Goal: Task Accomplishment & Management: Complete application form

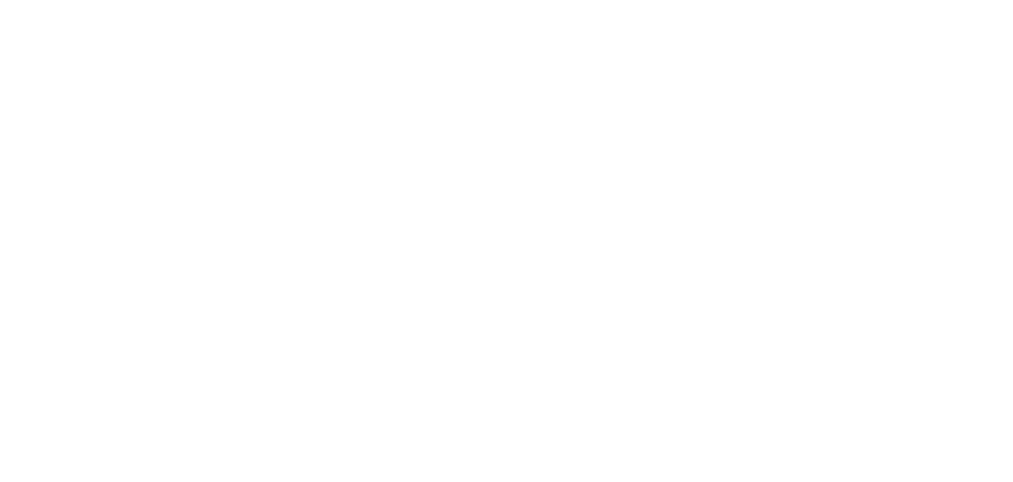
select select "MY"
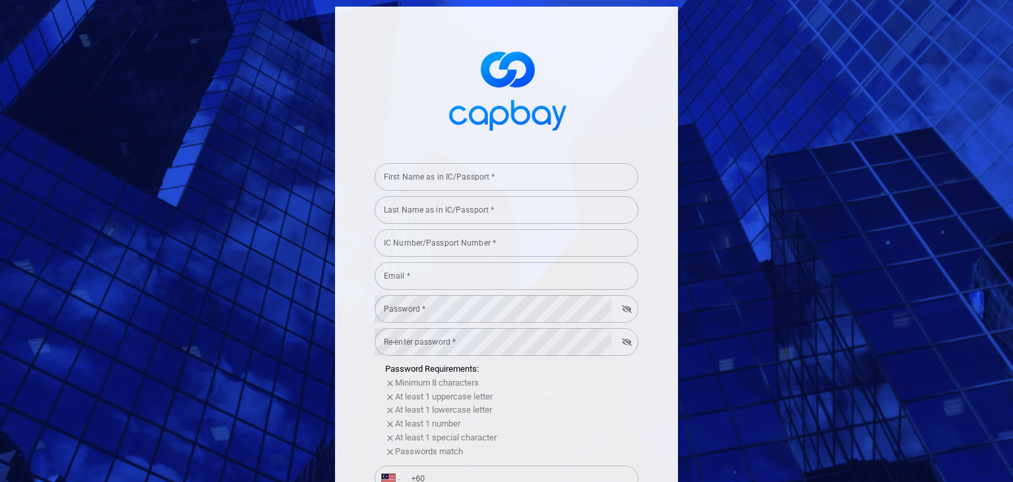
click at [504, 188] on input "First Name as in IC/Passport *" at bounding box center [507, 177] width 264 height 28
type input "O"
type input "[PERSON_NAME]"
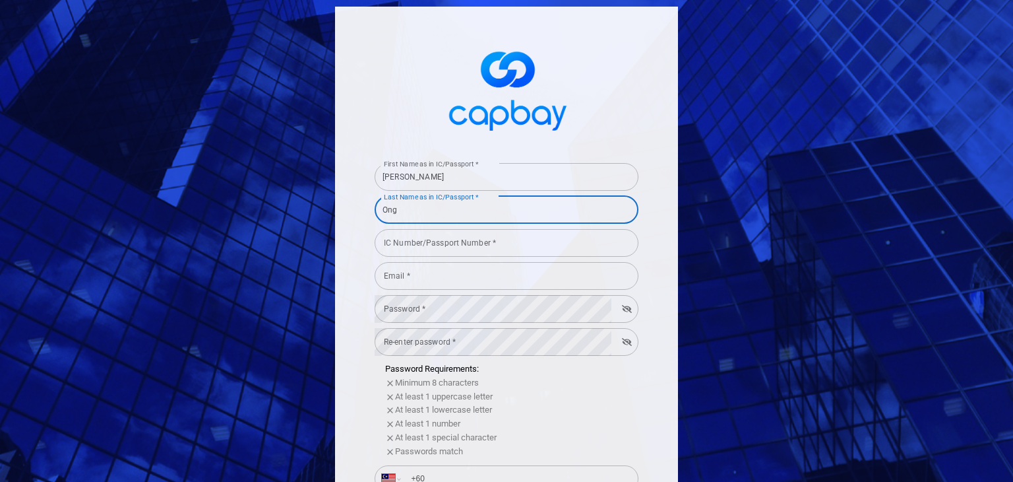
type input "Ong"
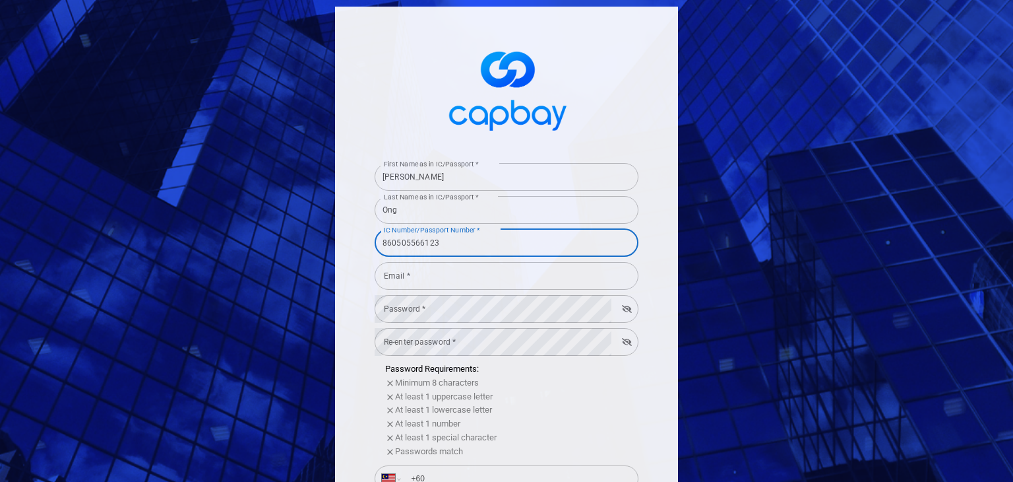
type input "860505566123"
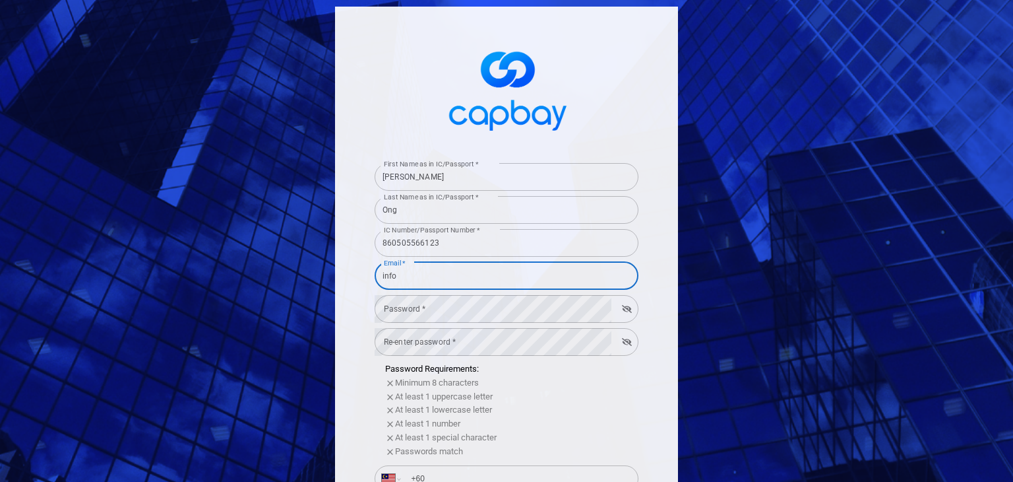
type input "[EMAIL_ADDRESS][DOMAIN_NAME]"
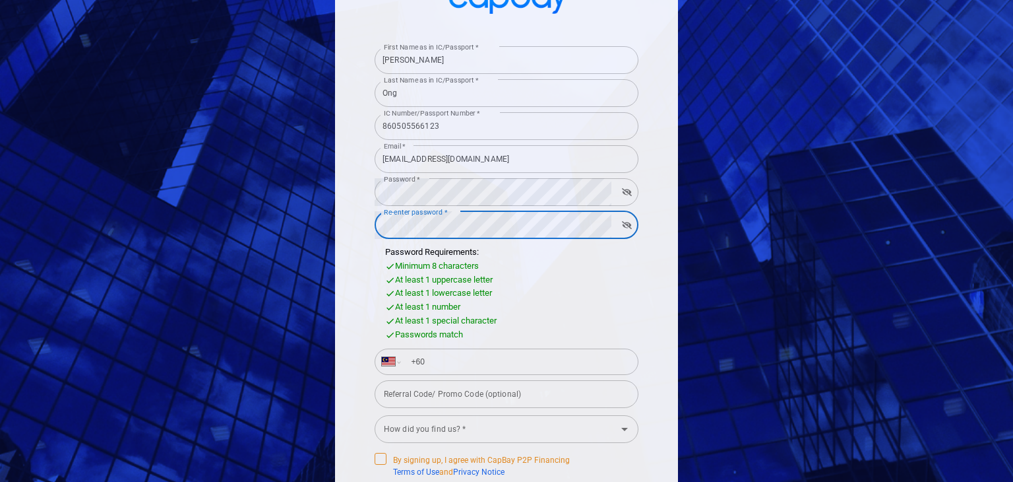
scroll to position [132, 0]
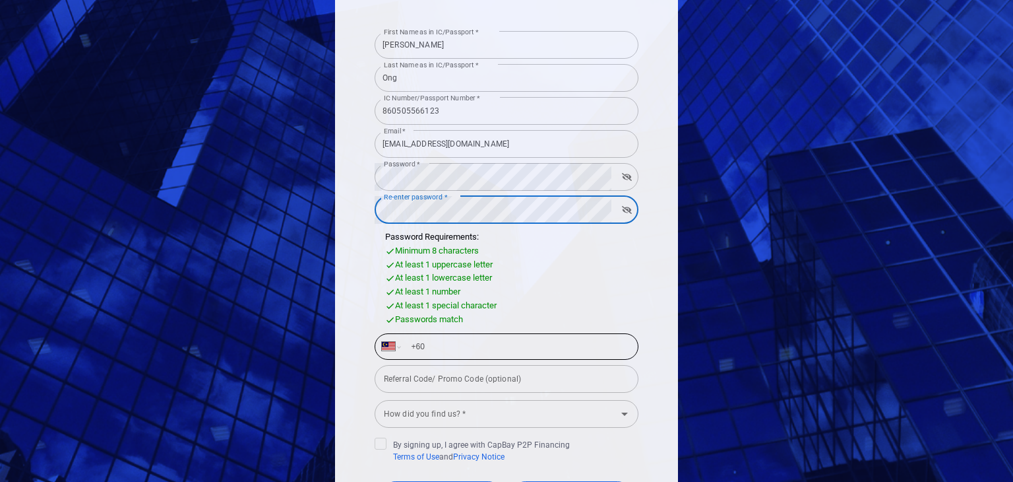
click at [518, 352] on input "+60" at bounding box center [517, 346] width 228 height 21
type input "[PHONE_NUMBER]"
click at [536, 403] on input "How did you find us? *" at bounding box center [496, 413] width 234 height 24
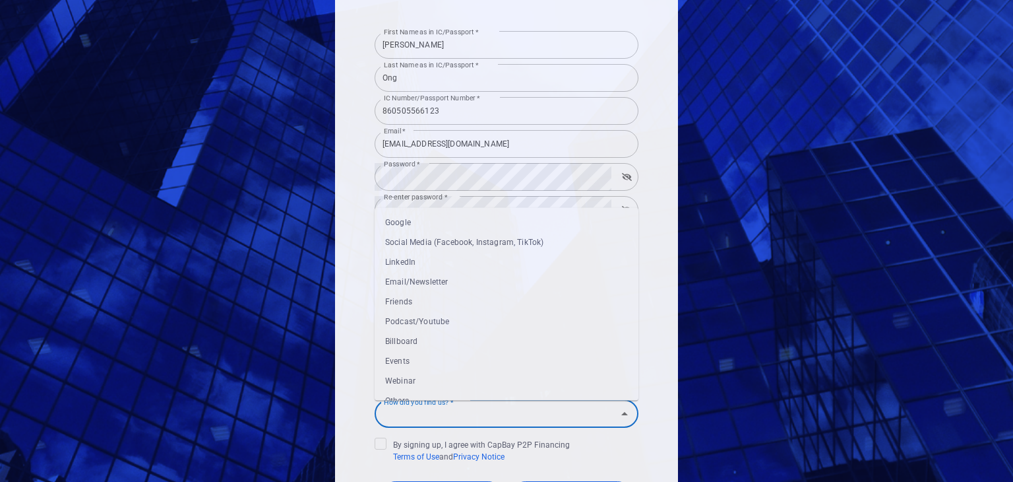
click at [447, 222] on li "Google" at bounding box center [507, 222] width 264 height 20
type input "Google"
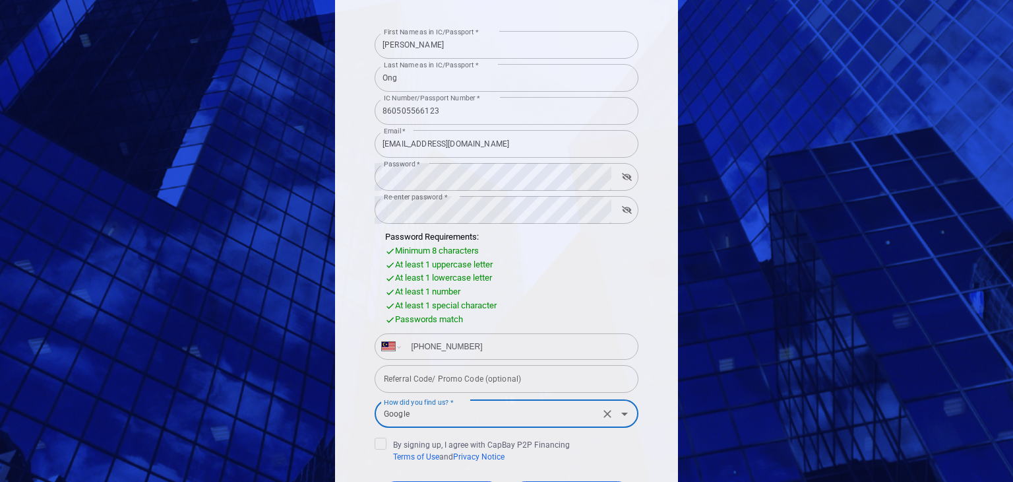
click at [858, 352] on div "First Name as in IC/Passport * [PERSON_NAME] First Name as in IC/Passport * Las…" at bounding box center [506, 241] width 1013 height 482
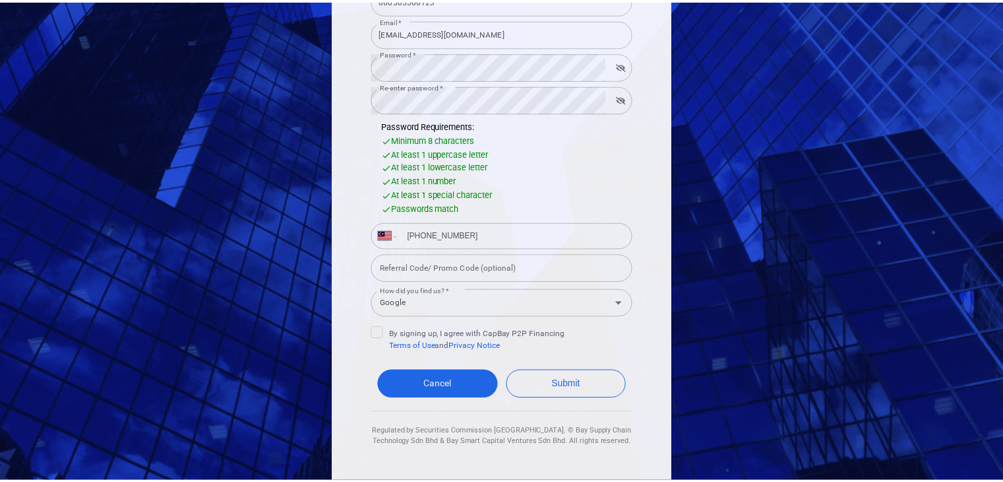
scroll to position [249, 0]
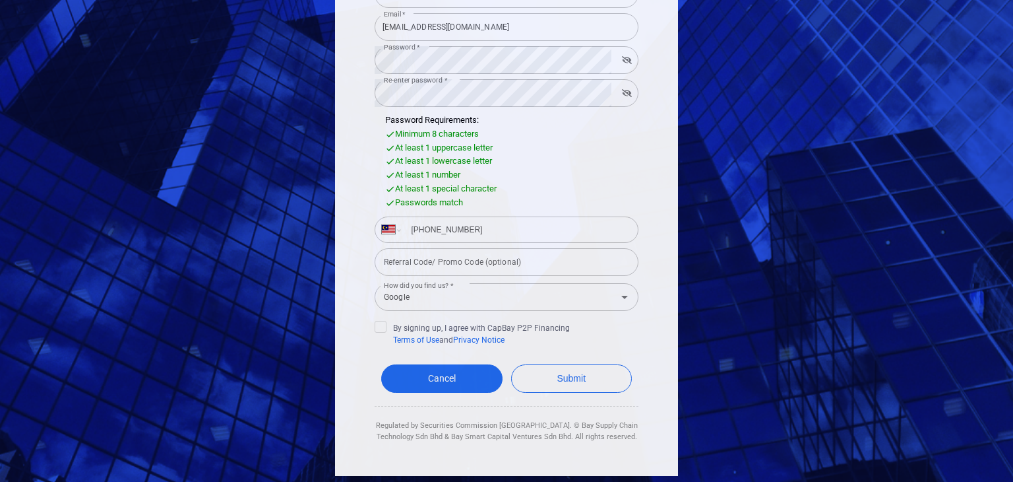
click at [366, 325] on div "First Name as in IC/Passport * [PERSON_NAME] First Name as in IC/Passport * Las…" at bounding box center [506, 117] width 343 height 718
click at [375, 328] on icon at bounding box center [380, 325] width 11 height 11
click at [0, 0] on input "By signing up, I agree with CapBay P2P Financing Terms of Use and Privacy Notice" at bounding box center [0, 0] width 0 height 0
click at [538, 368] on button "Submit" at bounding box center [571, 378] width 121 height 28
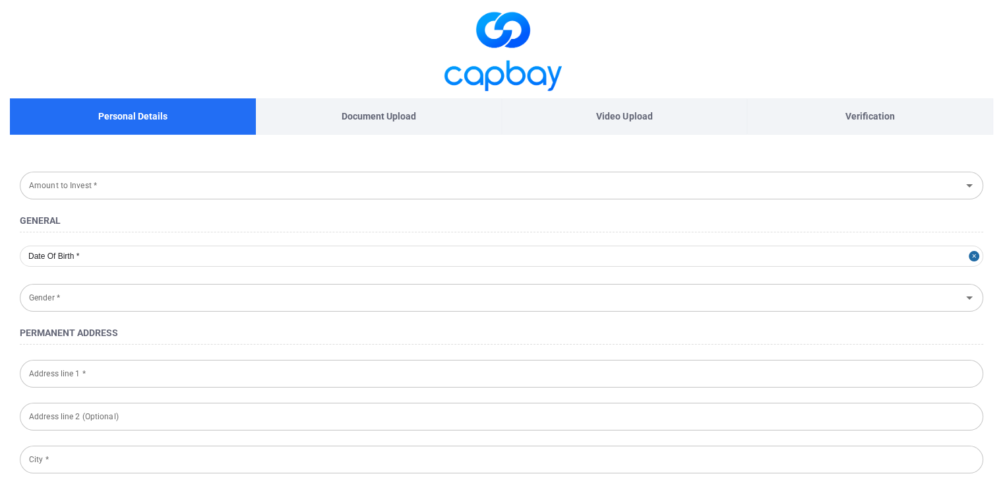
type input "[DATE]"
type input "[DEMOGRAPHIC_DATA]"
type input "860505-56-6123"
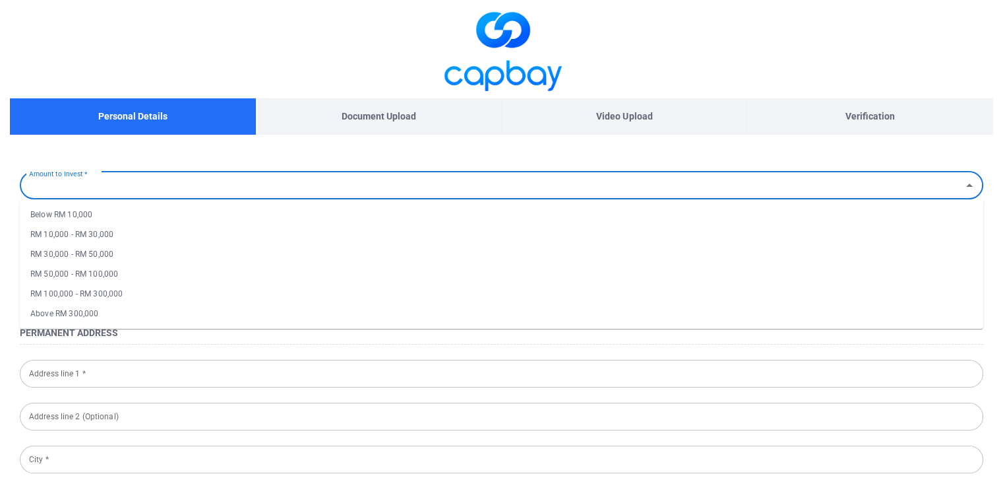
click at [456, 177] on input "Amount to Invest *" at bounding box center [491, 185] width 934 height 24
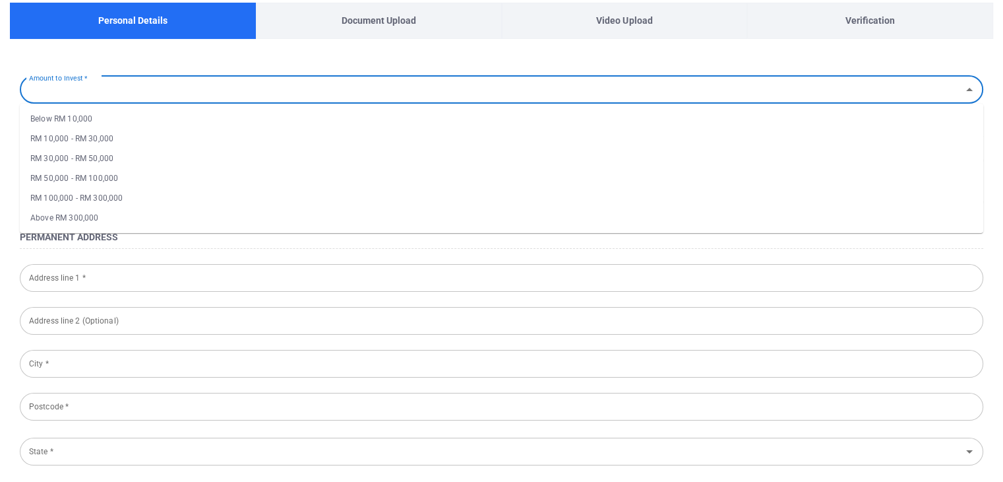
scroll to position [66, 0]
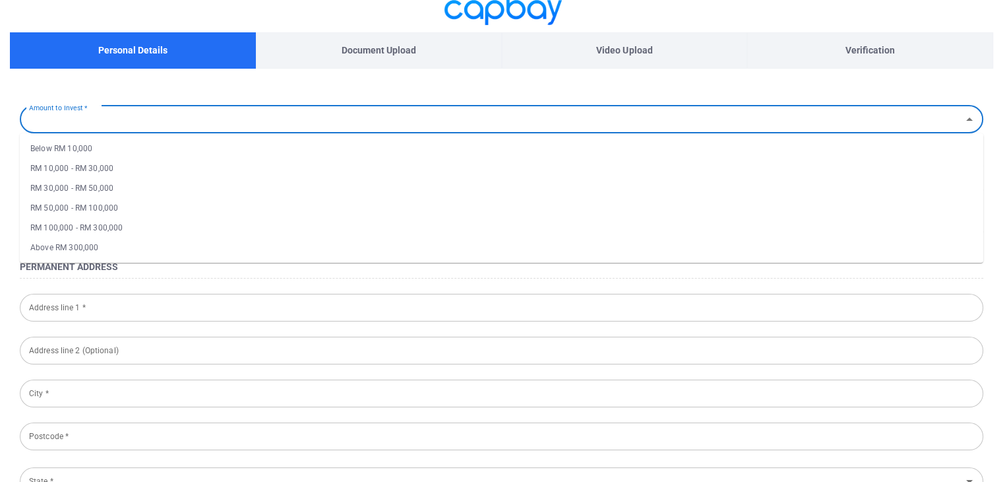
click at [104, 230] on li "RM 100,000 - RM 300,000" at bounding box center [502, 228] width 964 height 20
type input "RM 100,000 - RM 300,000"
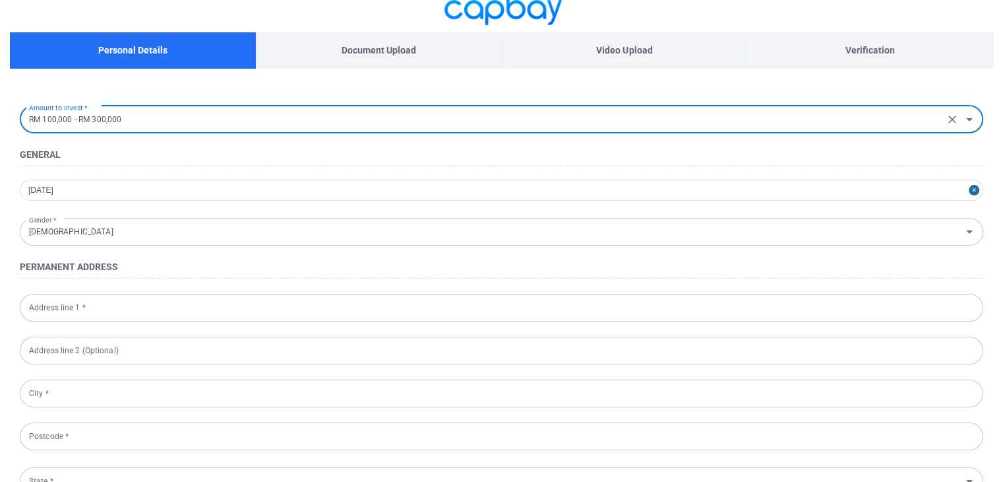
click at [231, 156] on h4 "General" at bounding box center [502, 154] width 964 height 16
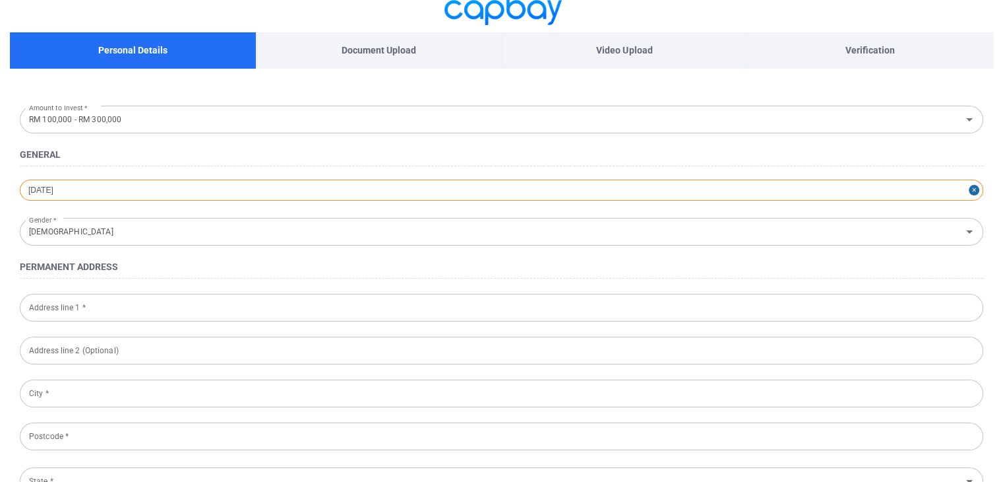
select select "4"
select select "1986"
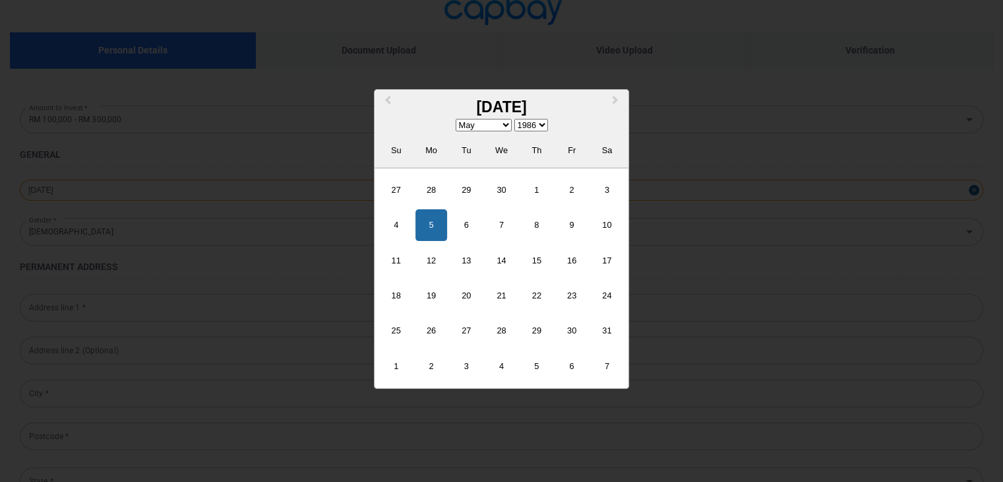
click at [241, 195] on div "[DATE] Previous Month Next Month May [DATE] February March April May June July …" at bounding box center [502, 189] width 964 height 21
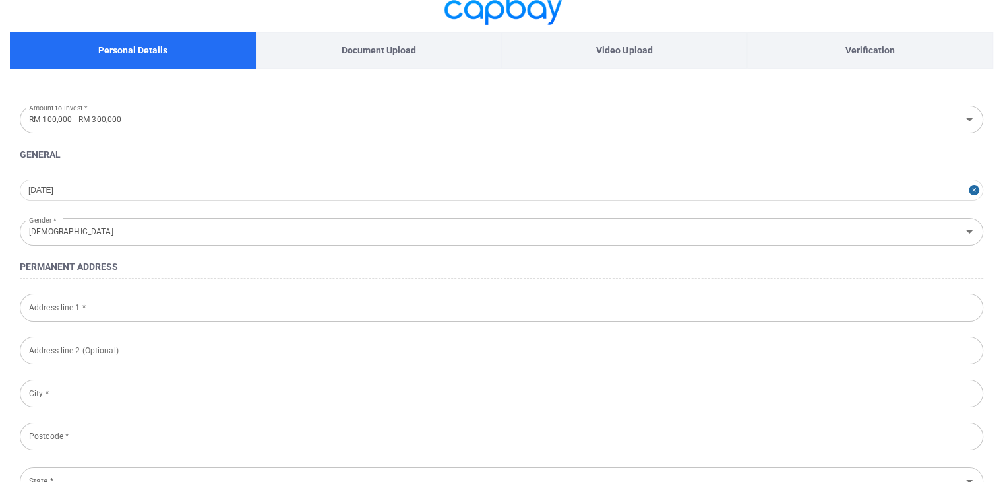
click at [195, 317] on input "Address line 1 *" at bounding box center [502, 308] width 964 height 28
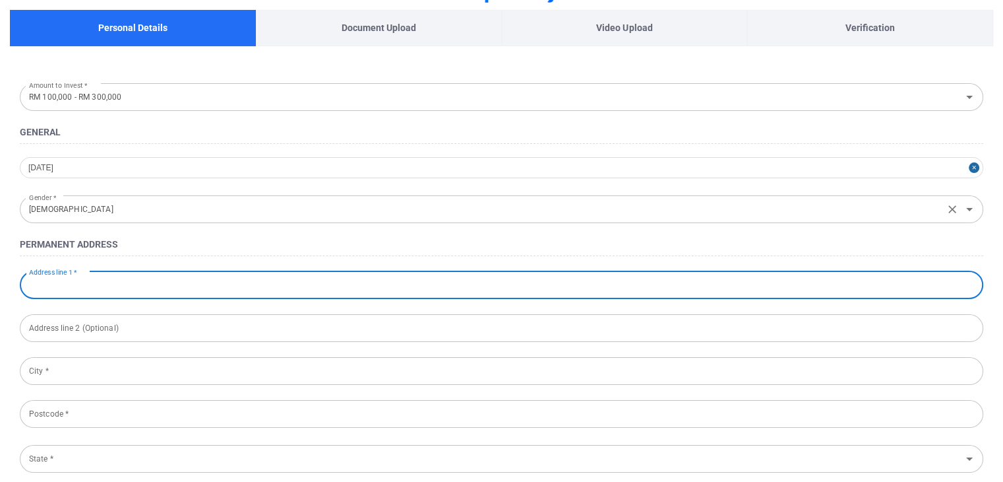
scroll to position [198, 0]
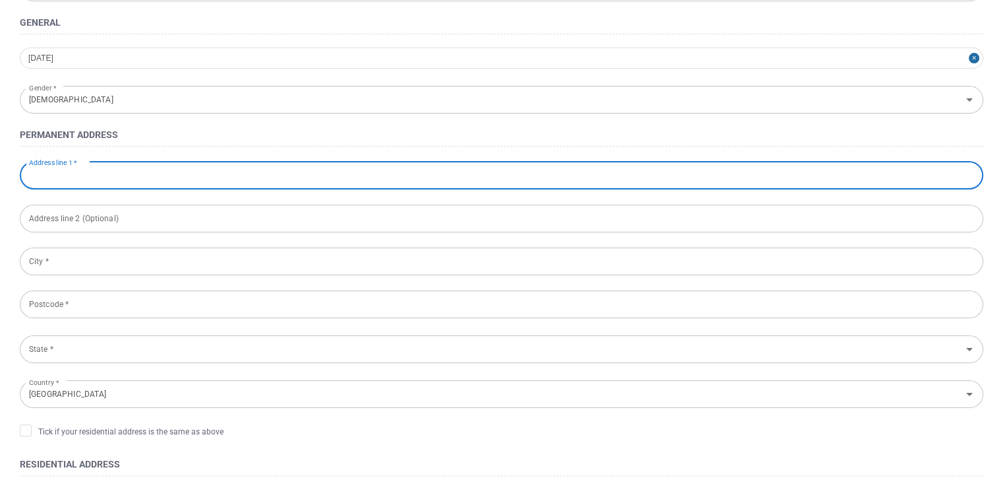
click at [206, 182] on input "Address line 1 *" at bounding box center [502, 176] width 964 height 28
type input "A-25-03A Residensi [PERSON_NAME]"
type input "[STREET_ADDRESS]"
type input "[GEOGRAPHIC_DATA]"
type input "51100"
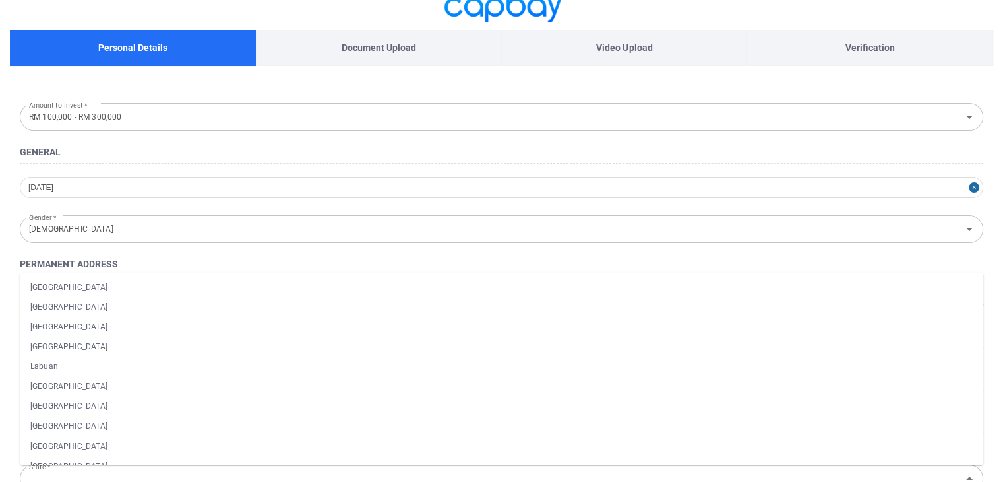
scroll to position [66, 0]
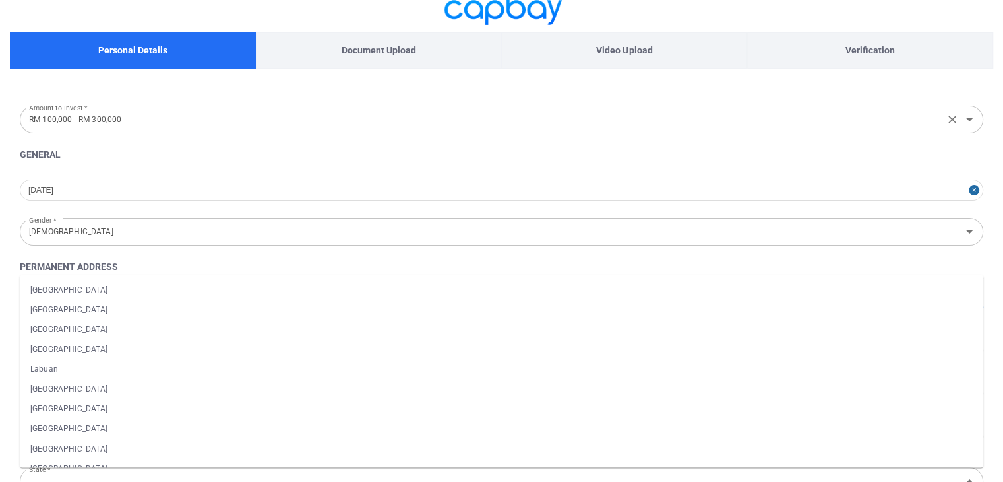
click at [124, 129] on input "RM 100,000 - RM 300,000" at bounding box center [482, 119] width 917 height 24
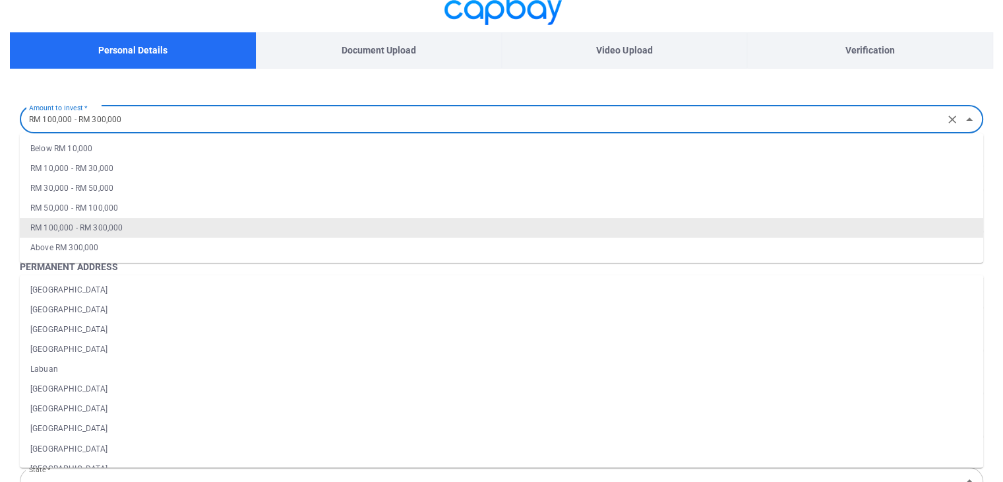
click at [124, 129] on input "RM 100,000 - RM 300,000" at bounding box center [482, 119] width 917 height 24
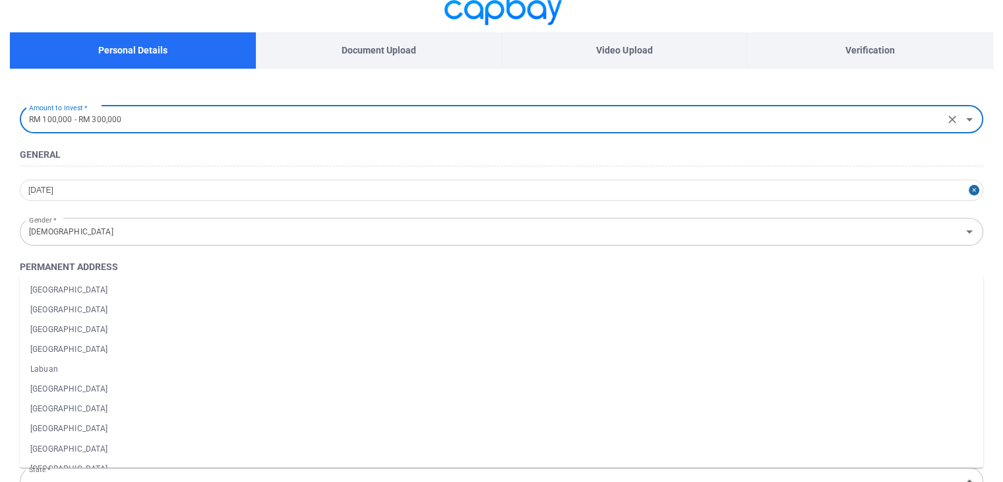
click at [106, 345] on li "[GEOGRAPHIC_DATA]" at bounding box center [502, 349] width 964 height 20
type input "[GEOGRAPHIC_DATA]"
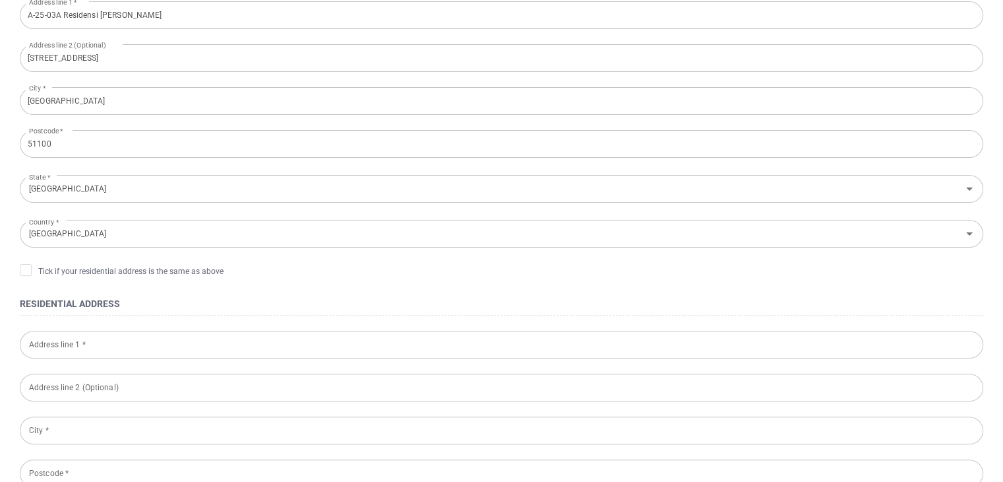
scroll to position [462, 0]
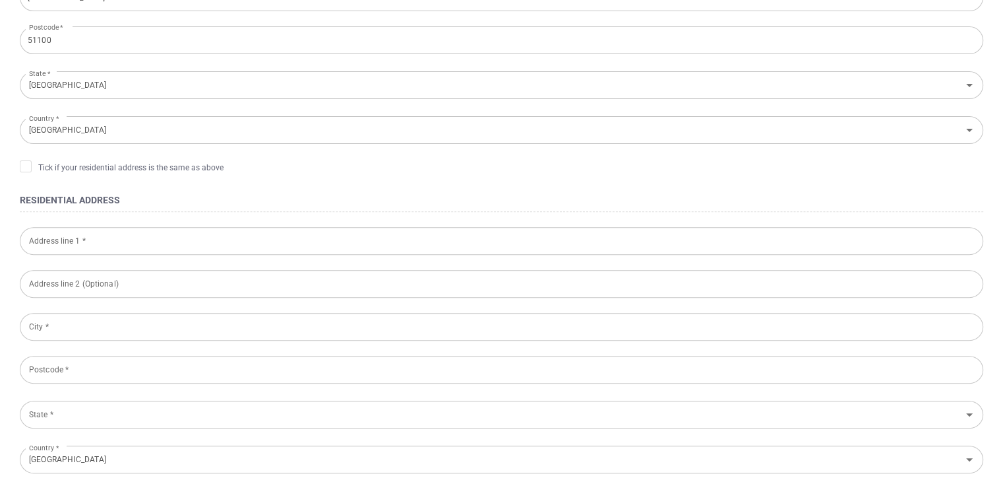
click at [99, 244] on input "text" at bounding box center [502, 241] width 964 height 28
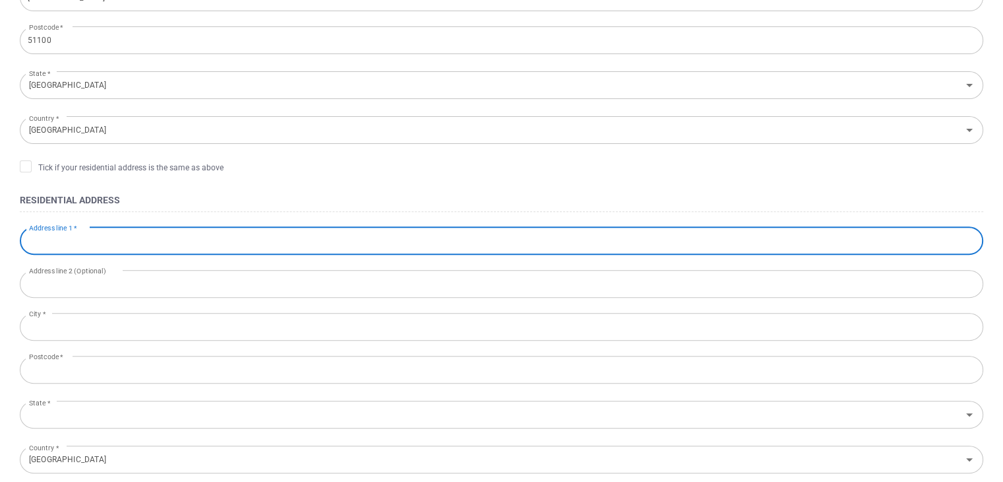
type input "A-25-03A Residensi [PERSON_NAME]"
type input "[STREET_ADDRESS]"
type input "[GEOGRAPHIC_DATA]"
type input "51100"
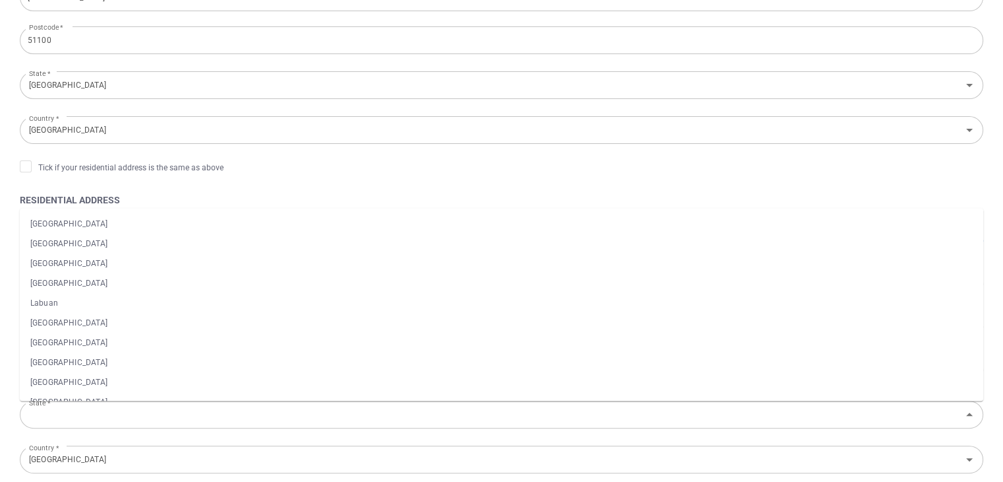
click at [81, 271] on li "[GEOGRAPHIC_DATA]" at bounding box center [502, 263] width 964 height 20
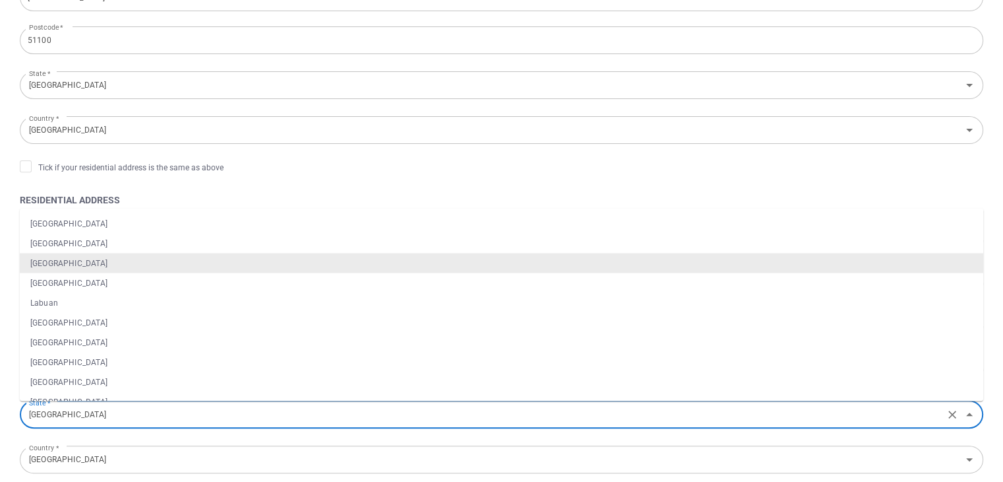
click at [70, 407] on input "[GEOGRAPHIC_DATA]" at bounding box center [482, 414] width 917 height 24
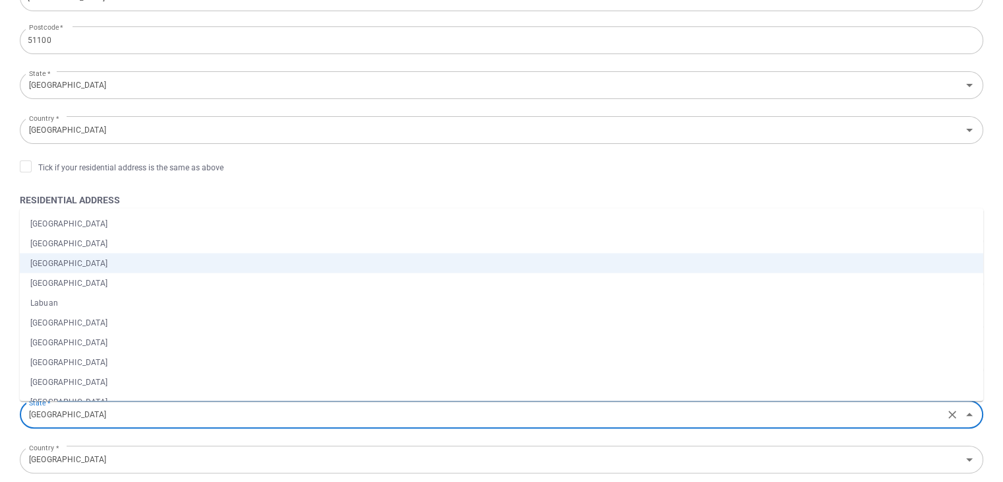
click at [83, 276] on li "[GEOGRAPHIC_DATA]" at bounding box center [502, 282] width 964 height 20
type input "[GEOGRAPHIC_DATA]"
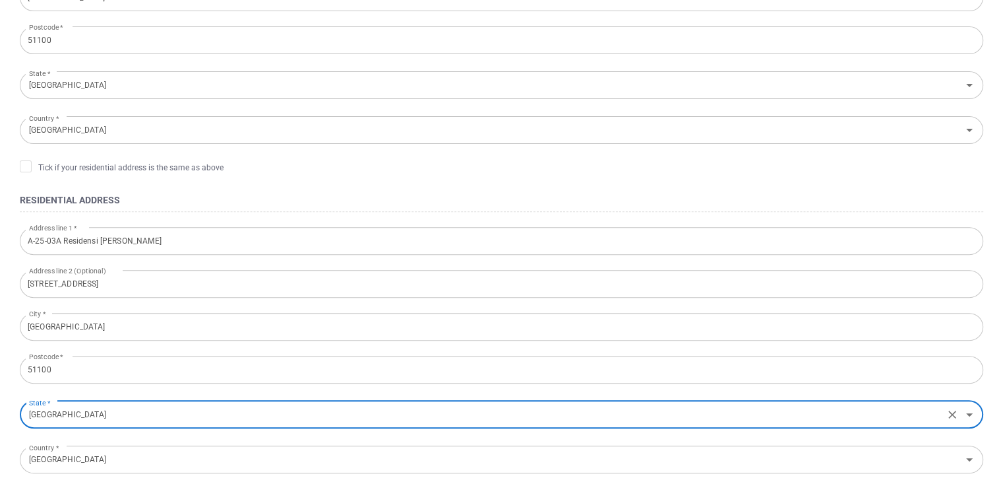
click at [5, 331] on div "Personal Details Document Upload Video Upload Verification Amount to Invest * R…" at bounding box center [501, 175] width 1003 height 1076
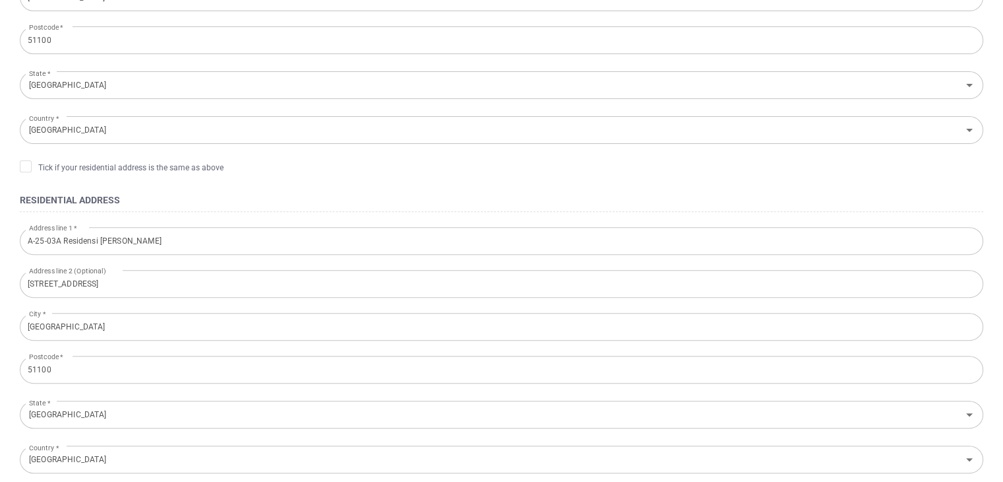
scroll to position [132, 0]
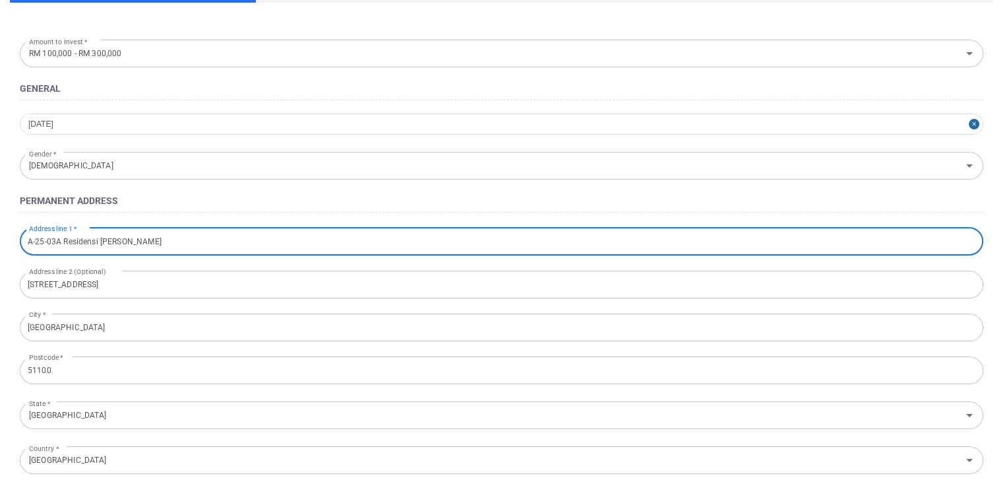
drag, startPoint x: 243, startPoint y: 229, endPoint x: -1, endPoint y: 231, distance: 244.7
click at [0, 231] on html "Personal Details Document Upload Video Upload Verification Amount to Invest * R…" at bounding box center [501, 481] width 1003 height 1226
type input "Level"
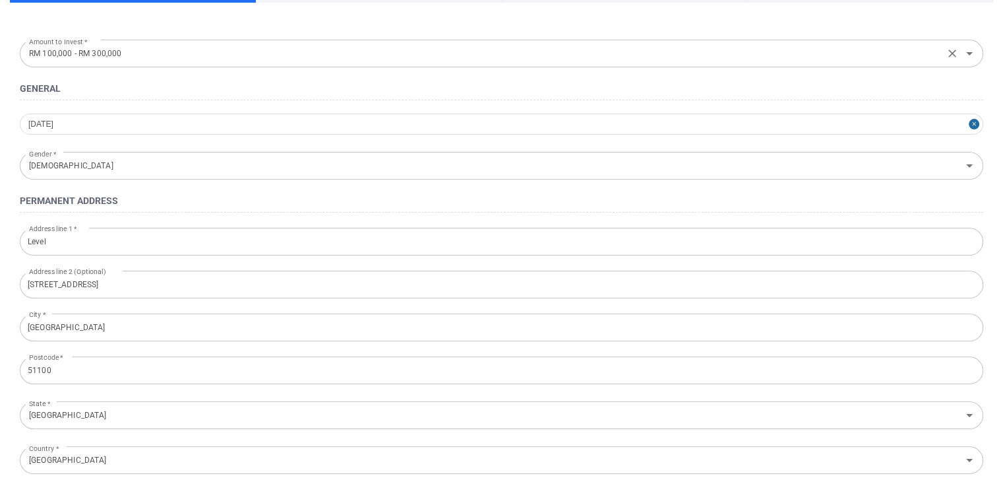
drag, startPoint x: 177, startPoint y: 53, endPoint x: 169, endPoint y: 60, distance: 10.7
click at [177, 53] on input "RM 100,000 - RM 300,000" at bounding box center [482, 53] width 917 height 24
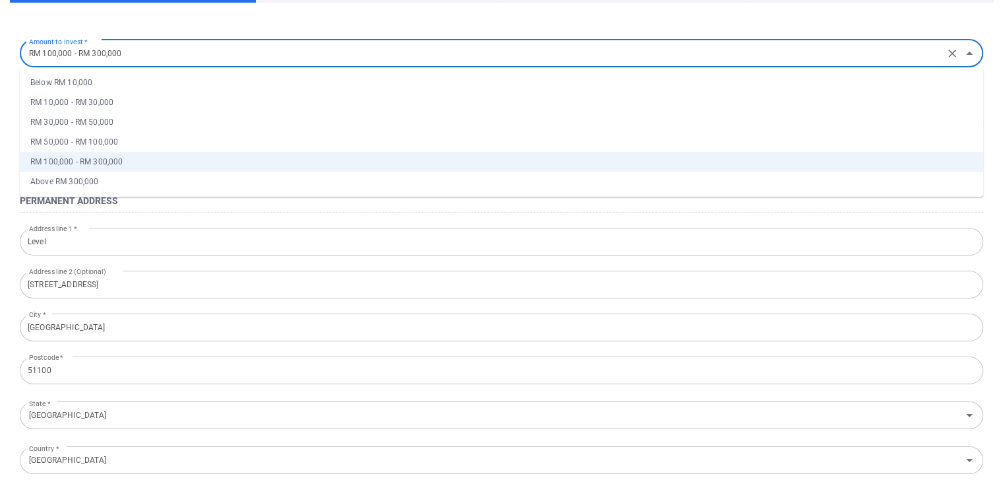
click at [71, 181] on li "Above RM 300,000" at bounding box center [502, 182] width 964 height 20
type input "Above RM 300,000"
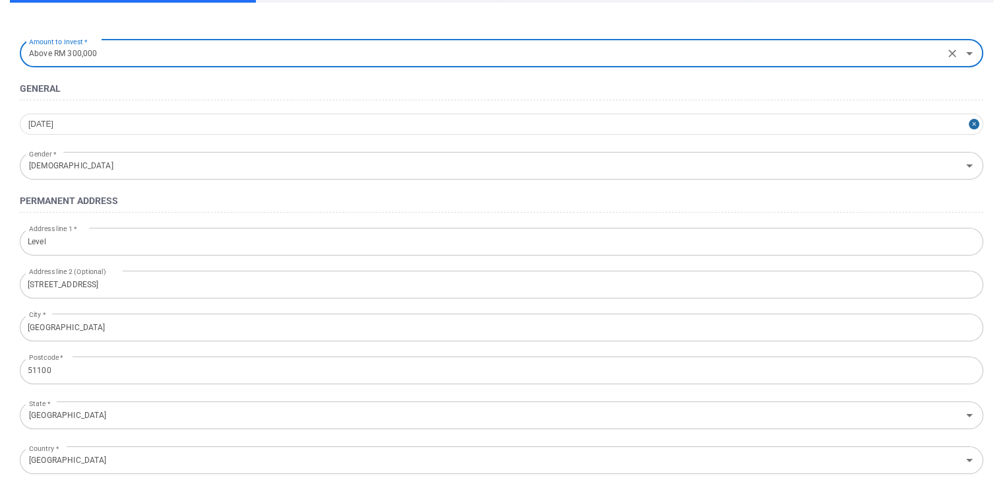
click at [104, 245] on input "Level" at bounding box center [502, 242] width 964 height 28
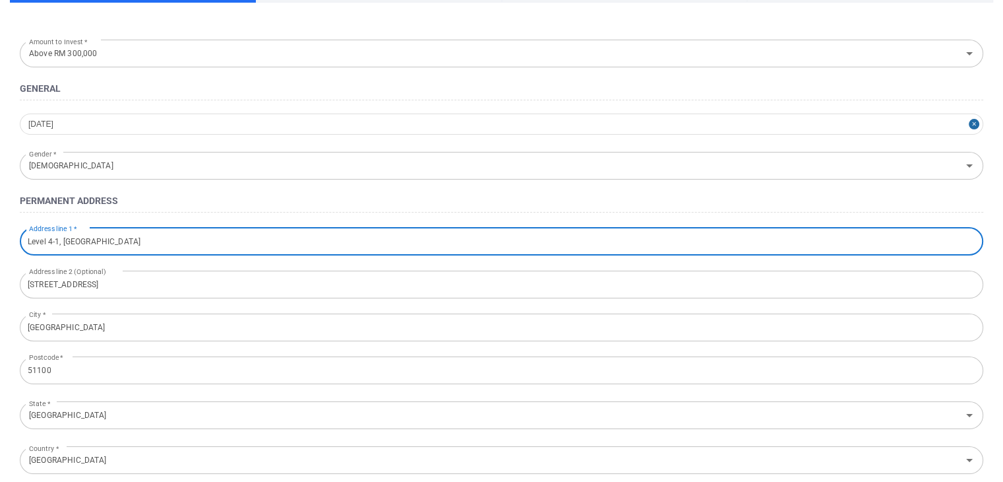
type input "Level 4-1, [GEOGRAPHIC_DATA]"
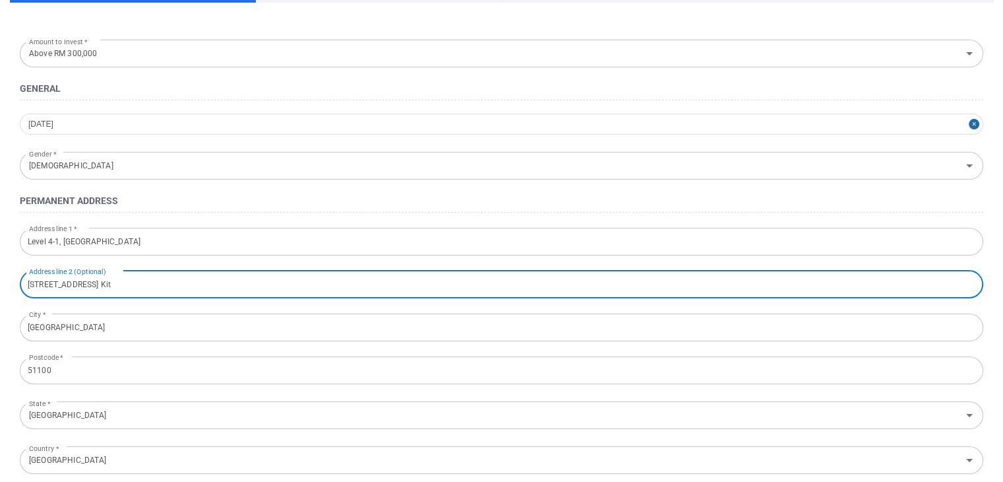
type input "[STREET_ADDRESS] Kit"
click at [429, 196] on h4 "Permanent Address" at bounding box center [502, 201] width 964 height 16
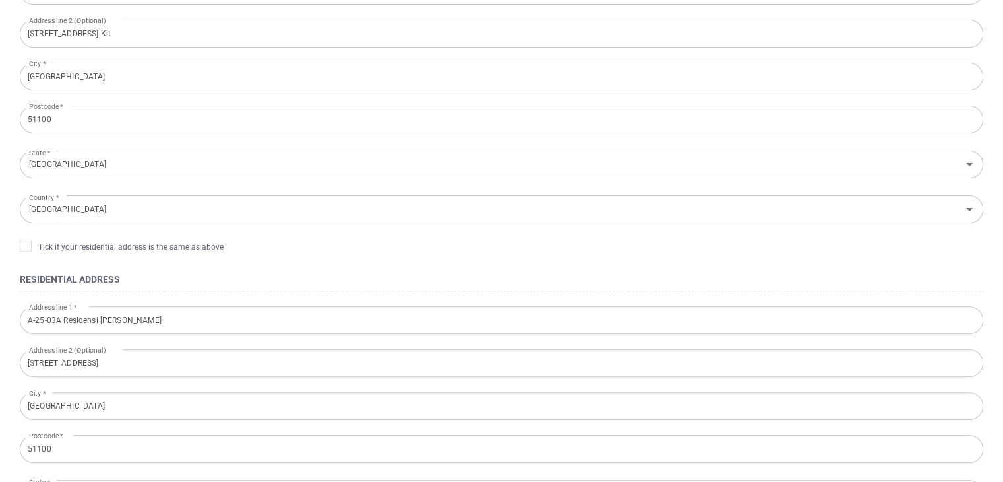
scroll to position [396, 0]
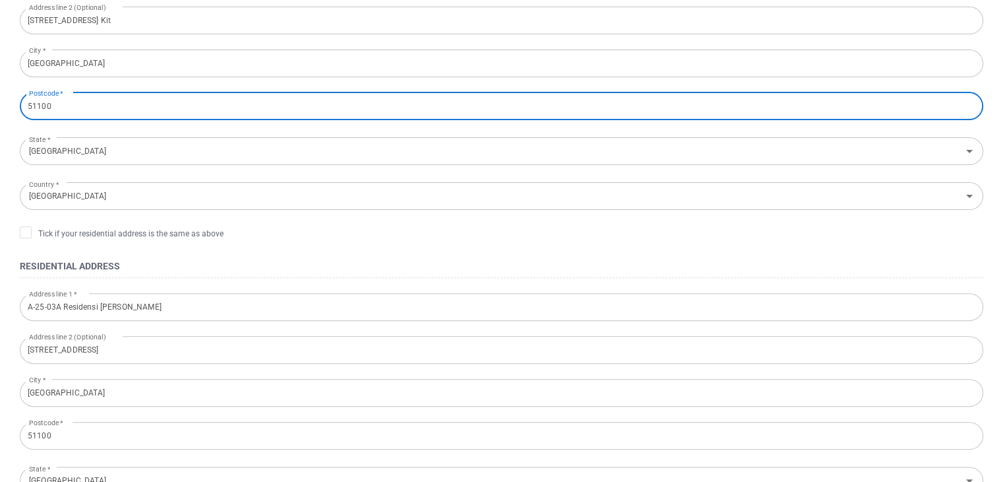
drag, startPoint x: 127, startPoint y: 101, endPoint x: -5, endPoint y: 115, distance: 132.6
click at [0, 115] on html "Personal Details Document Upload Video Upload Verification Amount to Invest * A…" at bounding box center [501, 217] width 1003 height 1226
type input "50350"
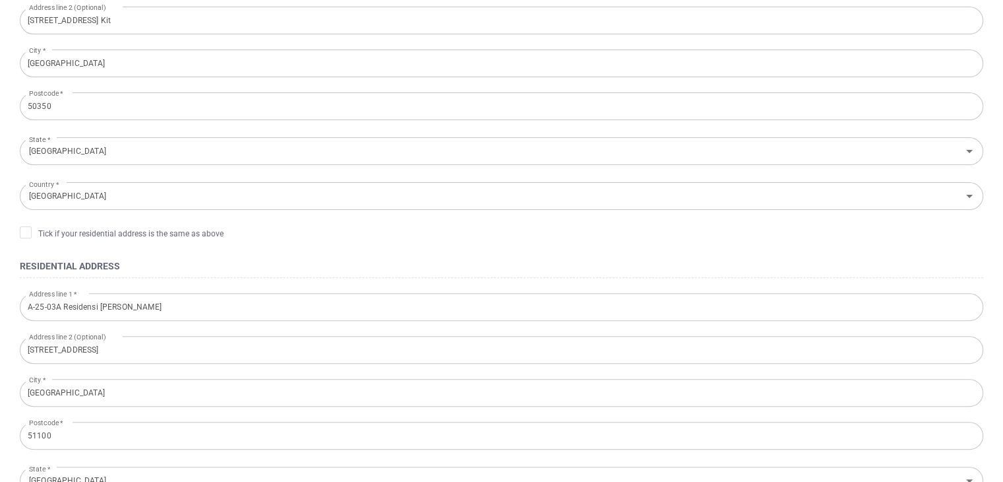
click at [340, 241] on div "Tick if your residential address is the same as above" at bounding box center [502, 235] width 964 height 18
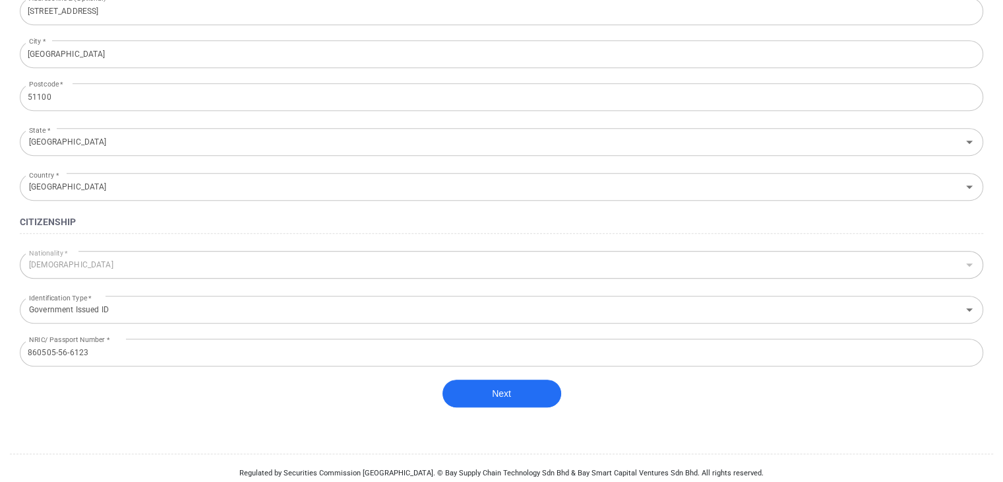
scroll to position [744, 0]
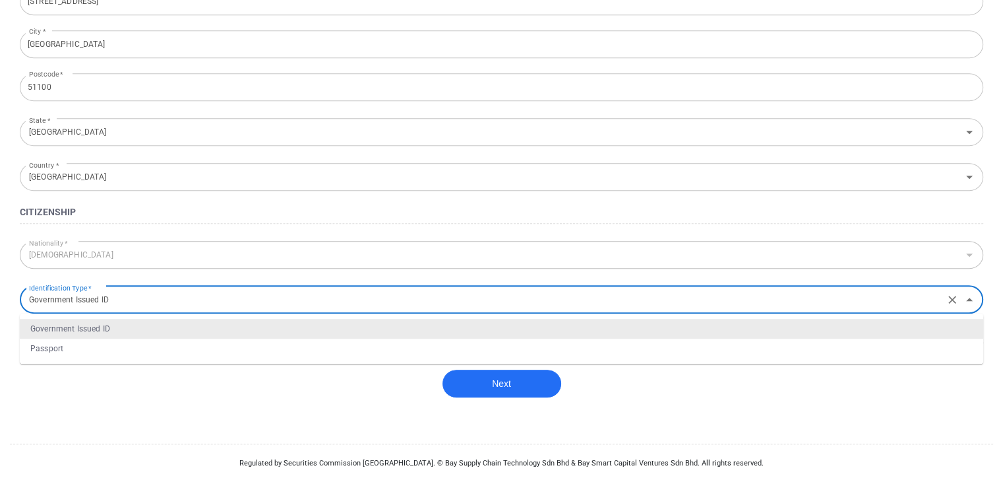
click at [288, 301] on input "Government Issued ID" at bounding box center [482, 299] width 917 height 24
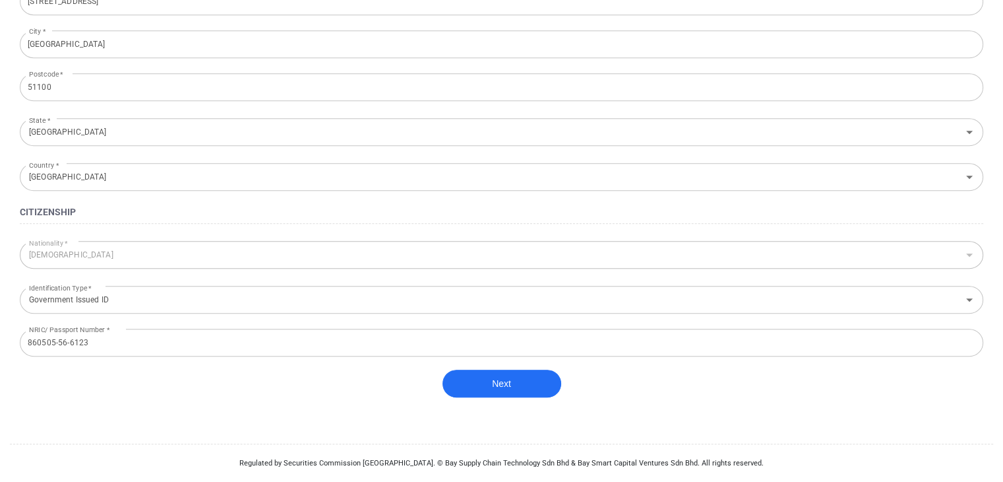
click at [215, 406] on div "Next" at bounding box center [502, 389] width 964 height 41
click at [516, 373] on button "Next" at bounding box center [502, 383] width 119 height 28
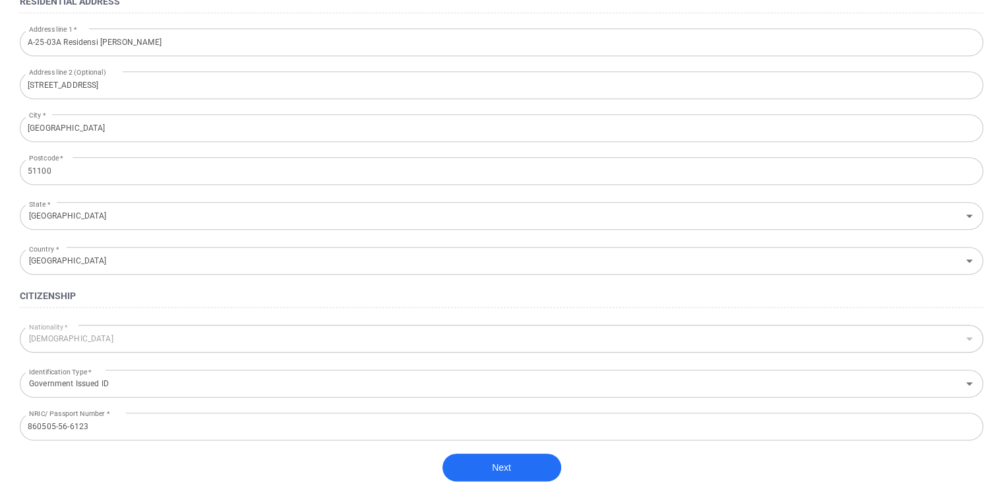
scroll to position [744, 0]
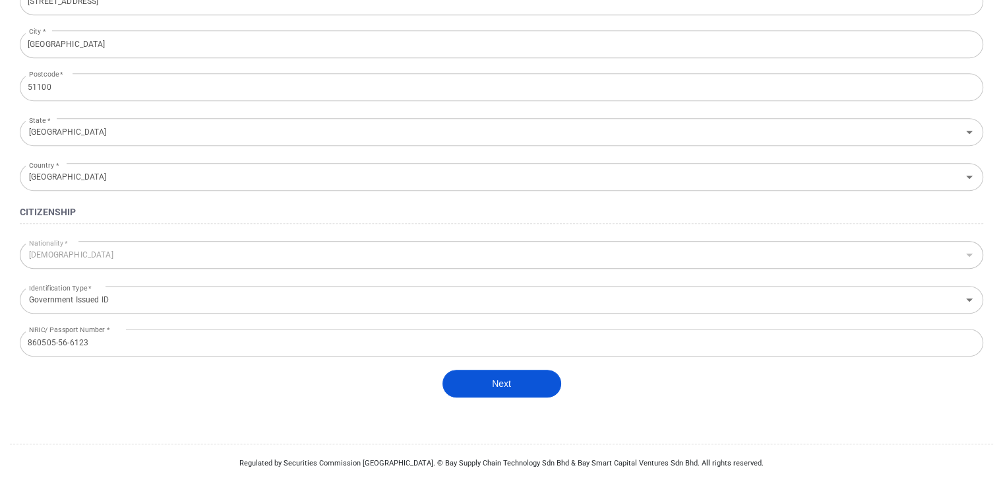
click at [515, 395] on button "Next" at bounding box center [502, 383] width 119 height 28
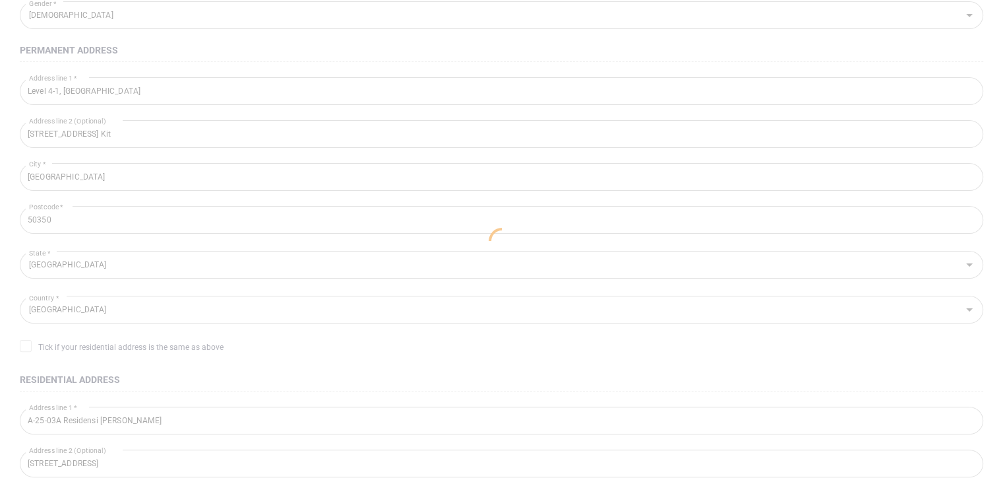
scroll to position [0, 0]
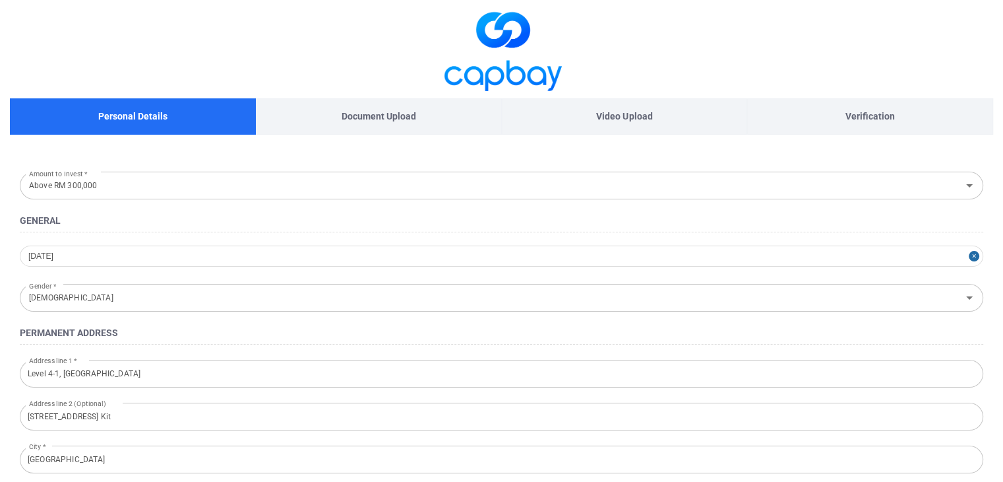
click at [375, 113] on p "Document Upload" at bounding box center [379, 116] width 75 height 15
click at [350, 125] on div "Document Upload" at bounding box center [379, 116] width 246 height 36
click at [631, 125] on div "Video Upload" at bounding box center [625, 116] width 246 height 36
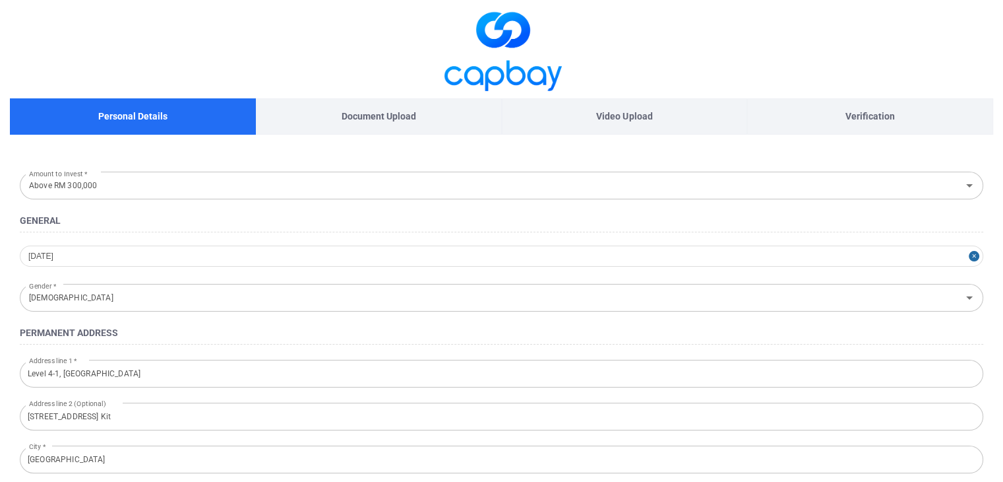
click at [911, 95] on span at bounding box center [501, 49] width 983 height 98
click at [152, 115] on p "Personal Details" at bounding box center [132, 116] width 69 height 15
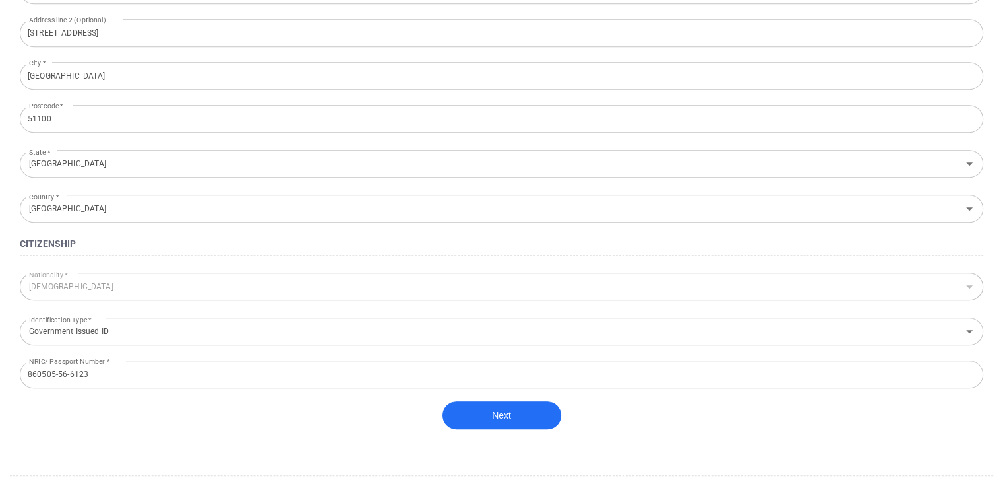
scroll to position [744, 0]
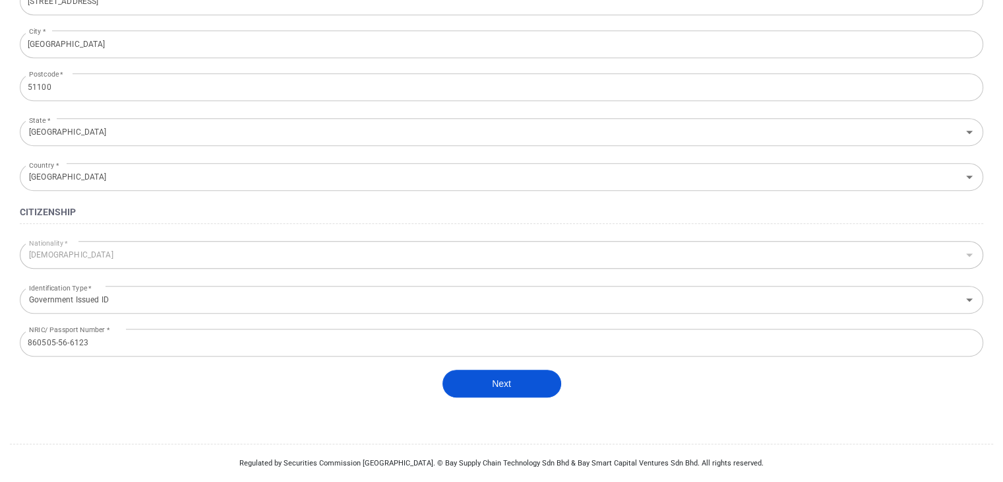
click at [503, 392] on button "Next" at bounding box center [502, 383] width 119 height 28
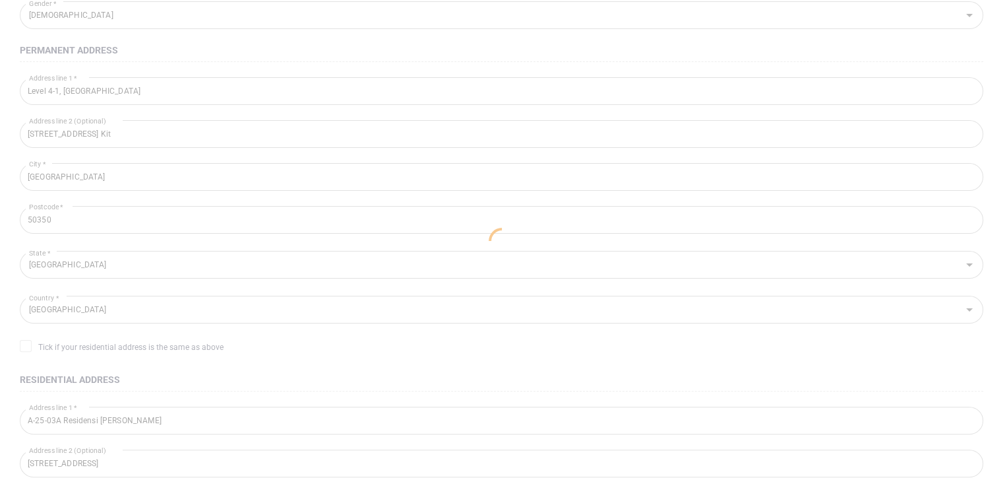
scroll to position [0, 0]
